Goal: Transaction & Acquisition: Purchase product/service

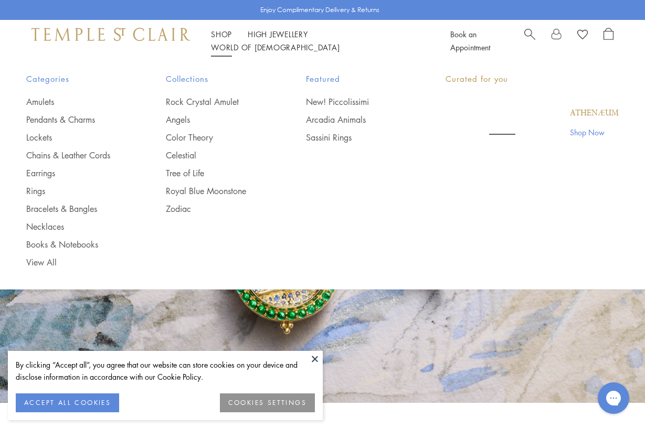
click at [222, 39] on link "Shop Shop" at bounding box center [221, 34] width 21 height 11
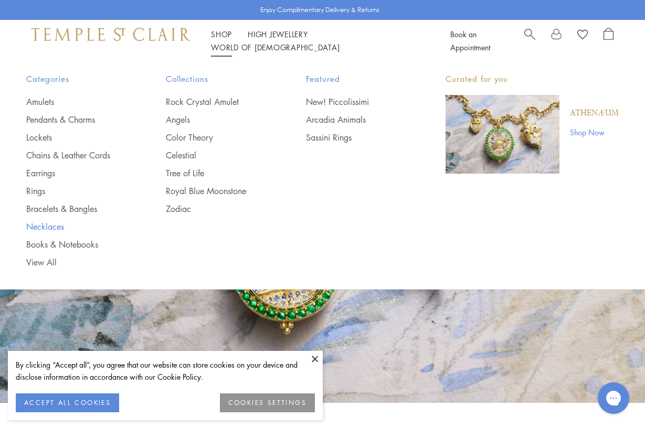
click at [49, 228] on link "Necklaces" at bounding box center [75, 227] width 98 height 12
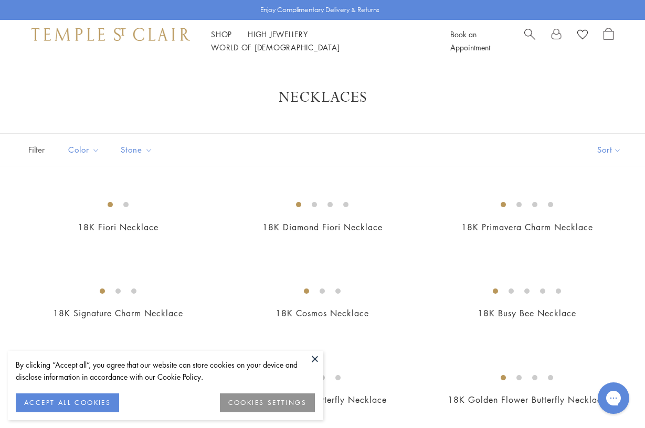
click at [316, 359] on button at bounding box center [315, 359] width 16 height 16
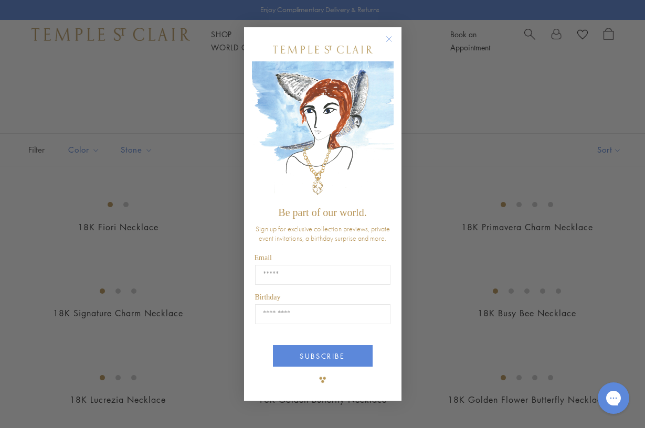
click at [391, 39] on circle "Close dialog" at bounding box center [389, 39] width 13 height 13
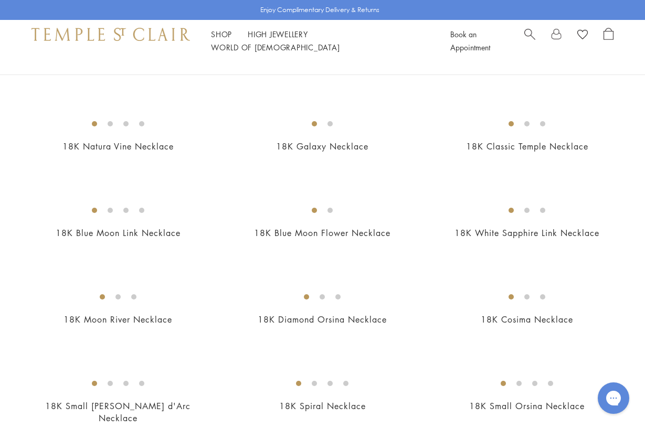
scroll to position [836, 0]
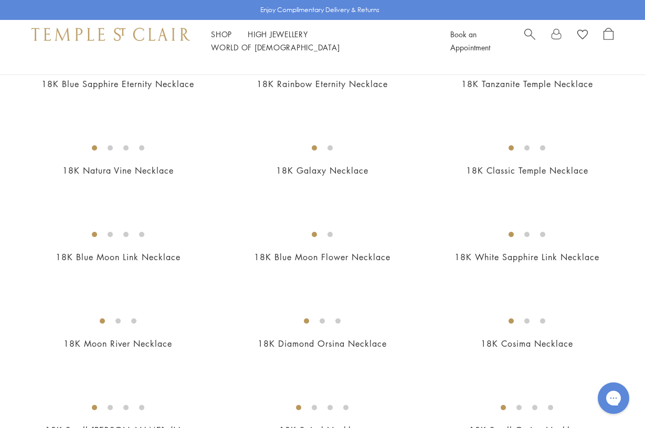
click at [0, 0] on img at bounding box center [0, 0] width 0 height 0
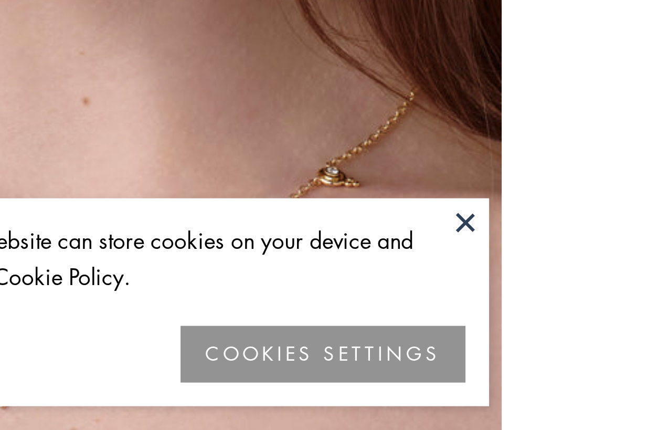
scroll to position [313, 0]
